Goal: Task Accomplishment & Management: Use online tool/utility

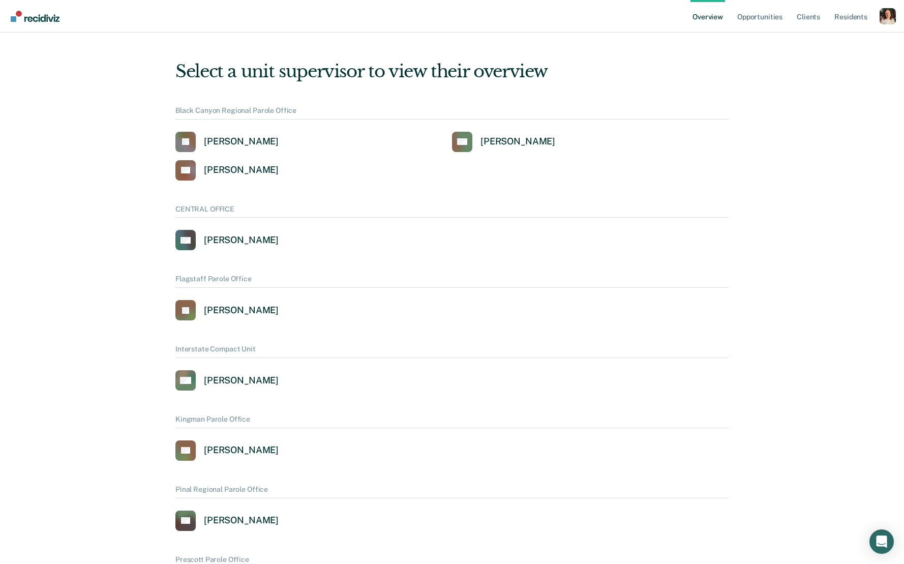
click at [880, 16] on div "Profile dropdown button" at bounding box center [887, 16] width 16 height 16
click at [836, 41] on link "Profile" at bounding box center [846, 41] width 82 height 9
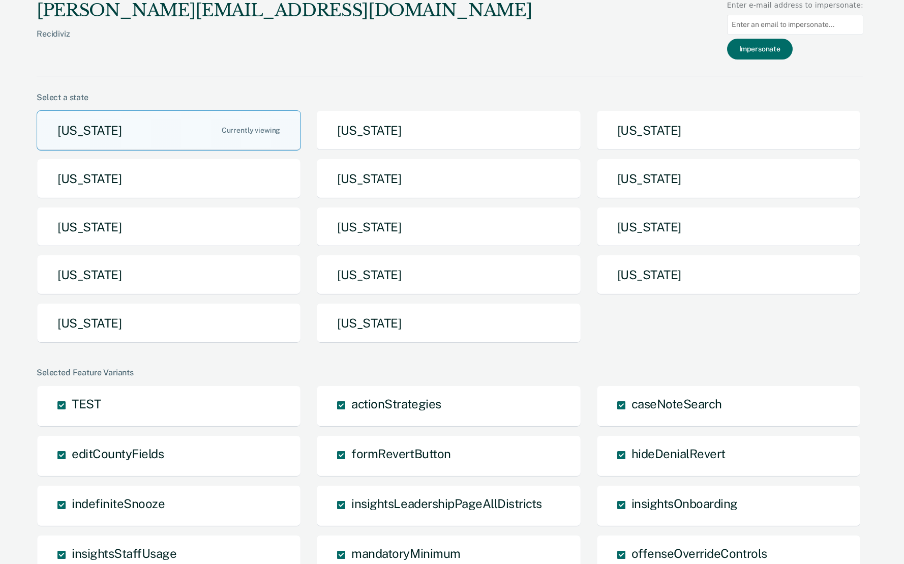
click at [785, 22] on input at bounding box center [795, 25] width 136 height 20
paste input "hainsk@michigan.gov"
type input "hainsk@michigan.gov"
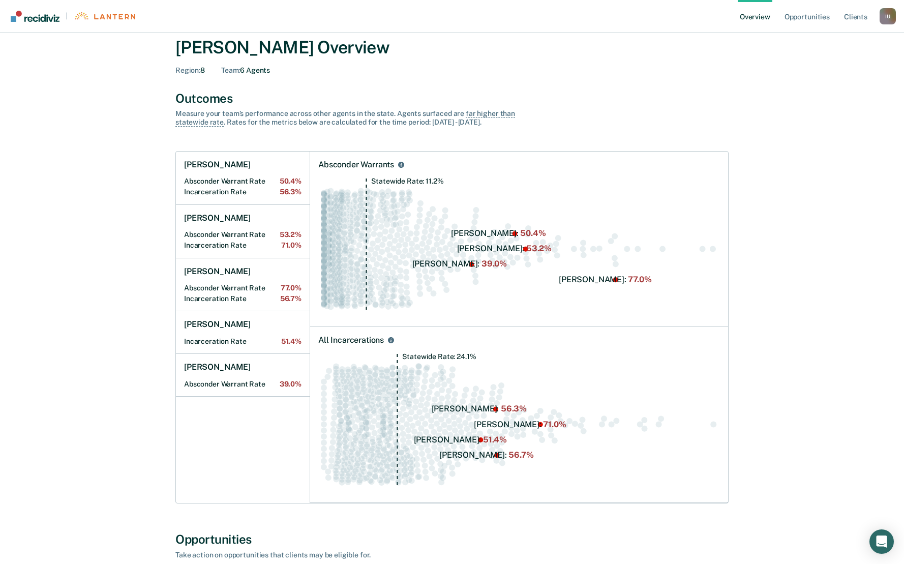
scroll to position [10, 0]
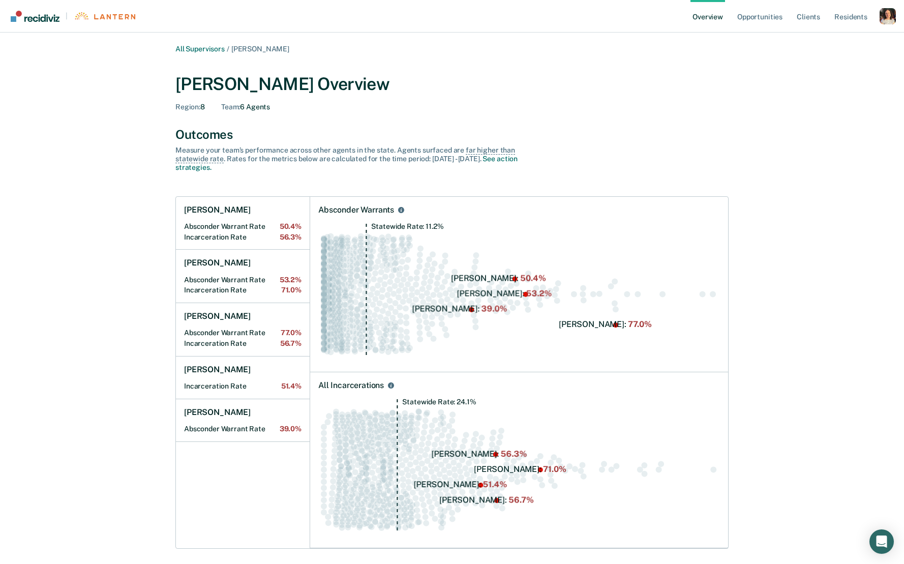
click at [877, 24] on ul "Overview Opportunities Client s Resident s" at bounding box center [784, 16] width 189 height 33
click at [887, 21] on div "Profile dropdown button" at bounding box center [887, 16] width 16 height 16
click at [845, 38] on link "Profile" at bounding box center [846, 41] width 82 height 9
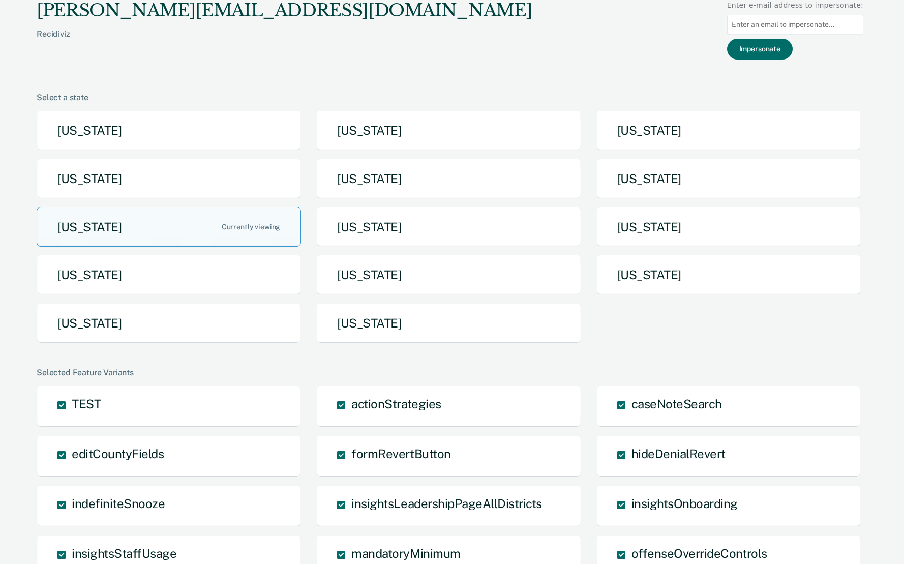
click at [797, 20] on input at bounding box center [795, 25] width 136 height 20
paste input "hainsk@michigan.gov"
type input "hainsk@michigan.gov"
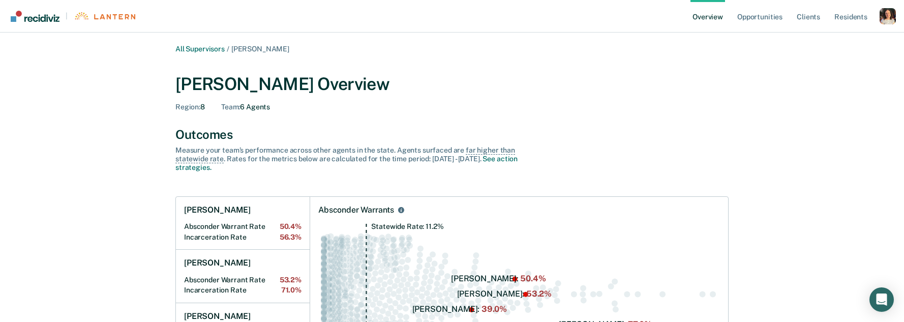
click at [890, 21] on div "Profile dropdown button" at bounding box center [887, 16] width 16 height 16
click at [848, 43] on link "Profile" at bounding box center [846, 41] width 82 height 9
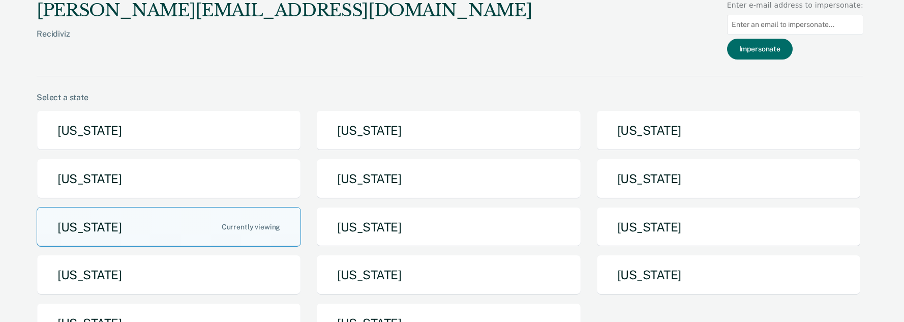
click at [800, 16] on input at bounding box center [795, 25] width 136 height 20
paste input "hainsk@michigan.gov"
type input "hainsk@michigan.gov"
click at [755, 51] on button "Impersonate" at bounding box center [760, 49] width 66 height 21
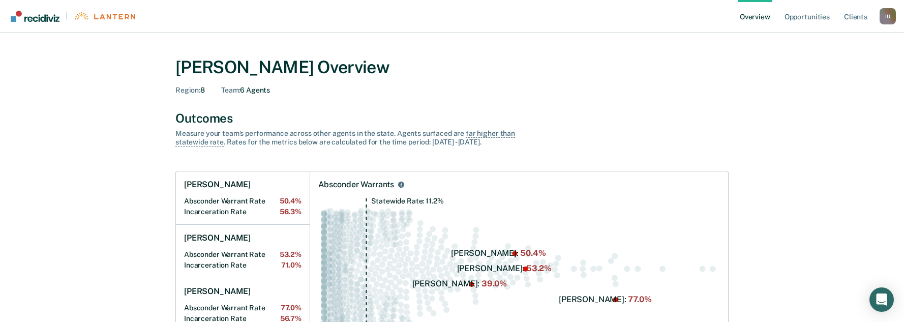
click at [887, 21] on div "I U" at bounding box center [887, 16] width 16 height 16
click at [819, 67] on link "Log Out" at bounding box center [846, 65] width 82 height 9
